Goal: Task Accomplishment & Management: Manage account settings

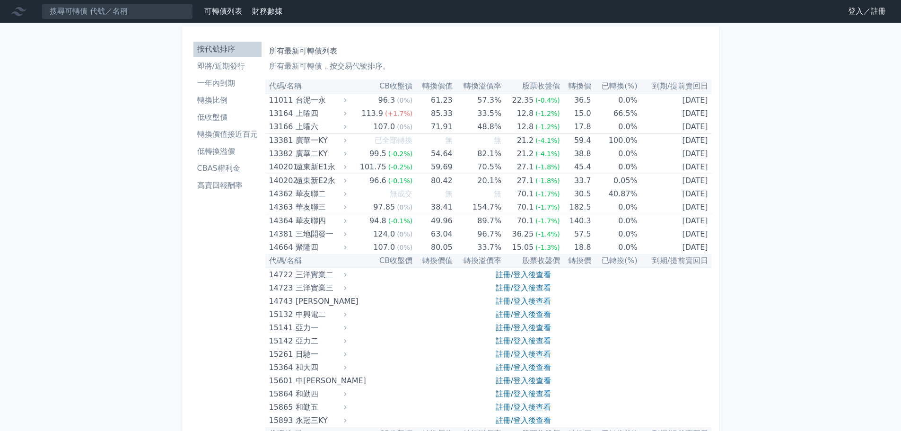
click at [878, 12] on link "登入／註冊" at bounding box center [867, 11] width 53 height 15
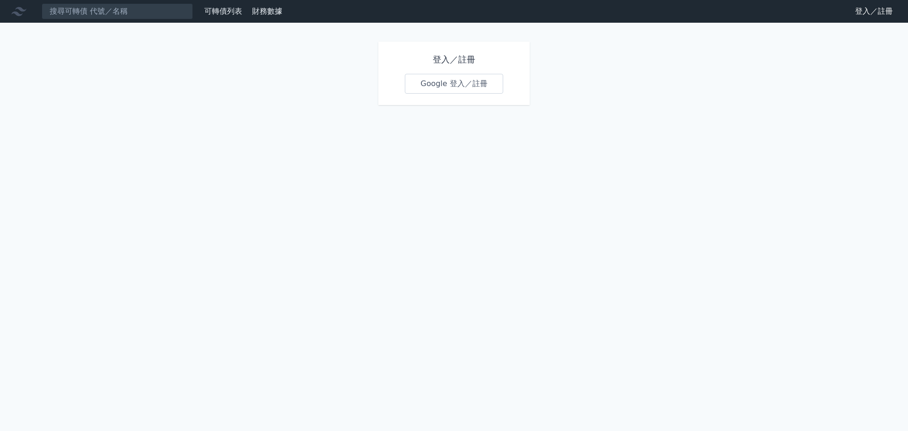
click at [447, 82] on link "Google 登入／註冊" at bounding box center [454, 84] width 98 height 20
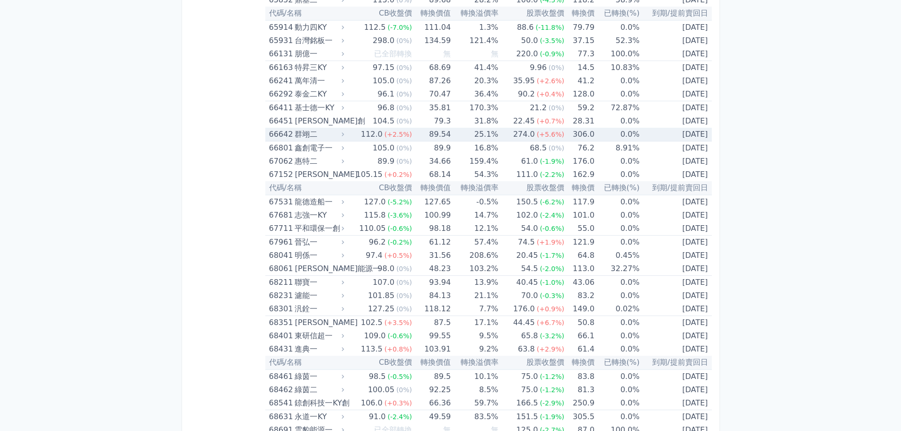
scroll to position [4753, 0]
